Goal: Share content

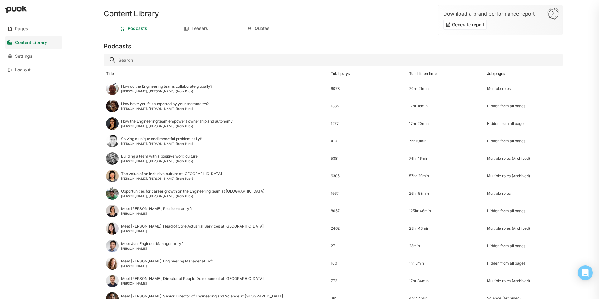
click at [23, 28] on div "Pages" at bounding box center [21, 28] width 13 height 5
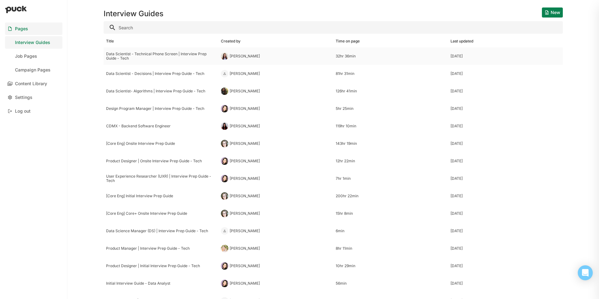
click at [140, 53] on div "Data Scientist - Technical Phone Screen | Interview Prep Guide - Tech" at bounding box center [161, 56] width 110 height 9
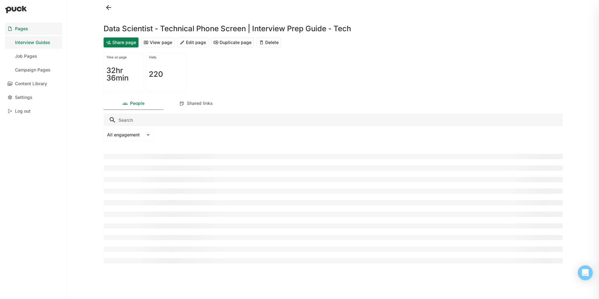
click at [123, 43] on button "Share page" at bounding box center [121, 42] width 35 height 10
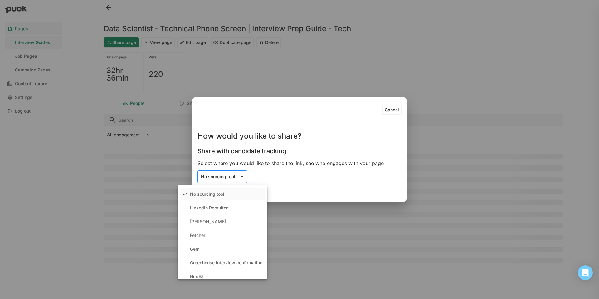
click at [232, 177] on div "No sourcing tool" at bounding box center [219, 176] width 36 height 5
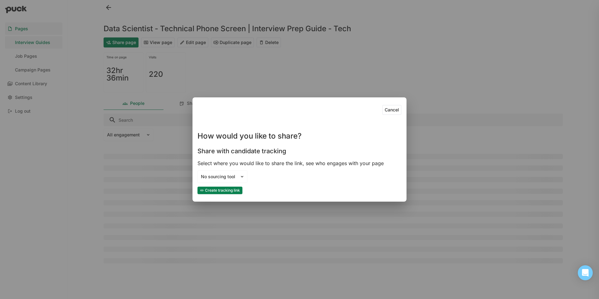
click at [275, 179] on div "No sourcing tool" at bounding box center [300, 176] width 204 height 12
click at [225, 190] on button "Create tracking link" at bounding box center [220, 190] width 45 height 7
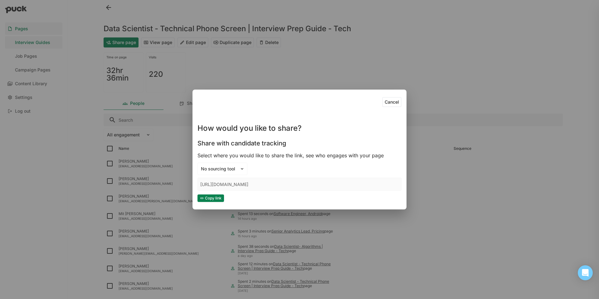
click at [214, 197] on button "Copy link" at bounding box center [211, 198] width 27 height 7
drag, startPoint x: 392, startPoint y: 101, endPoint x: 300, endPoint y: 64, distance: 98.8
click at [392, 101] on button "Cancel" at bounding box center [391, 102] width 19 height 10
